Goal: Information Seeking & Learning: Learn about a topic

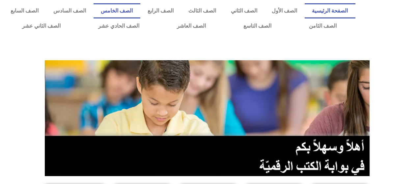
click at [138, 5] on link "الصف الخامس" at bounding box center [117, 10] width 47 height 15
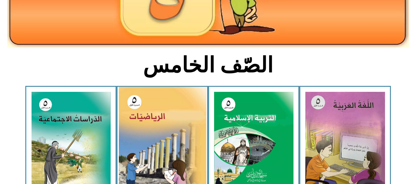
scroll to position [132, 0]
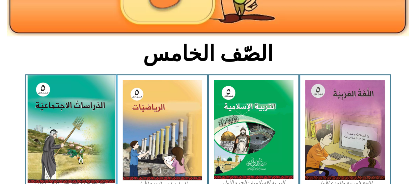
click at [83, 118] on img at bounding box center [71, 129] width 88 height 108
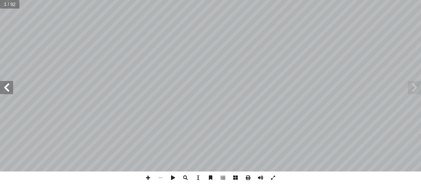
click at [11, 90] on span at bounding box center [6, 87] width 13 height 13
click at [8, 86] on span at bounding box center [6, 87] width 13 height 13
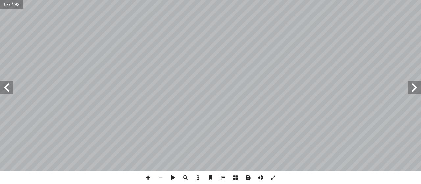
click at [8, 86] on span at bounding box center [6, 87] width 13 height 13
click at [2, 86] on span at bounding box center [6, 87] width 13 height 13
click at [2, 93] on span at bounding box center [6, 87] width 13 height 13
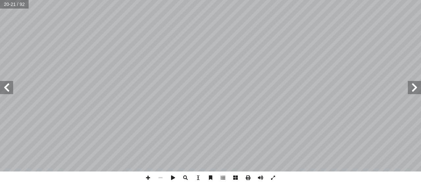
click at [0, 91] on span at bounding box center [6, 87] width 13 height 13
click at [146, 175] on span at bounding box center [148, 178] width 13 height 13
click at [92, 60] on html "الصفحة الرئيسية الصف الأول الصف الثاني الصف الثالث الصف الرابع الصف الخامس الصف…" at bounding box center [210, 30] width 421 height 60
click at [157, 176] on span at bounding box center [160, 178] width 13 height 13
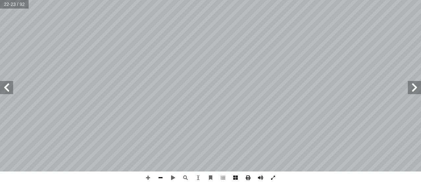
click at [157, 176] on span at bounding box center [160, 178] width 13 height 13
click at [417, 85] on span at bounding box center [414, 87] width 13 height 13
click at [1, 88] on span at bounding box center [6, 87] width 13 height 13
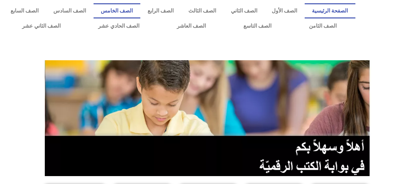
click at [131, 9] on link "الصف الخامس" at bounding box center [117, 10] width 47 height 15
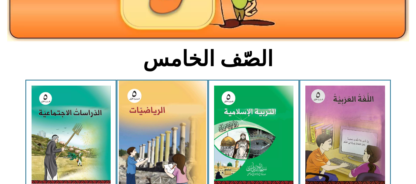
scroll to position [165, 0]
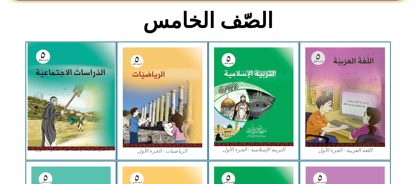
click at [80, 80] on img at bounding box center [71, 96] width 88 height 108
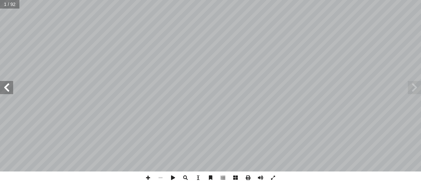
click at [10, 85] on span at bounding box center [6, 87] width 13 height 13
click at [10, 87] on span at bounding box center [6, 87] width 13 height 13
click at [7, 87] on span at bounding box center [6, 87] width 13 height 13
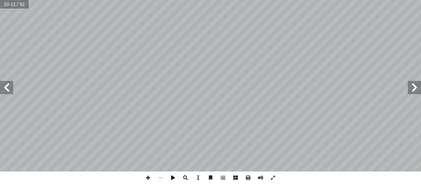
click at [0, 88] on span at bounding box center [6, 87] width 13 height 13
click at [8, 81] on span at bounding box center [6, 87] width 13 height 13
click at [8, 83] on span at bounding box center [6, 87] width 13 height 13
click at [0, 82] on span at bounding box center [6, 87] width 13 height 13
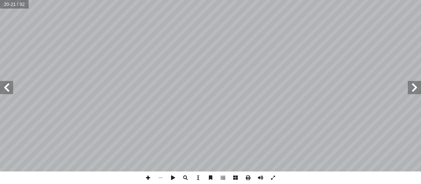
click at [146, 176] on span at bounding box center [148, 178] width 13 height 13
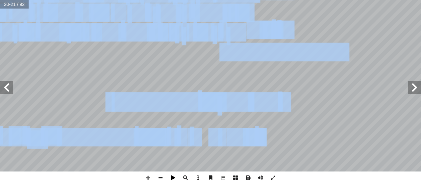
click at [173, 176] on div "١٦ . ِ ة ّ لمائي � ِ حات ّ لمسط � ِ شكال أ على � ً مثلة أ � - أ � نا. ِ في حيات…" at bounding box center [210, 92] width 421 height 184
